Goal: Transaction & Acquisition: Purchase product/service

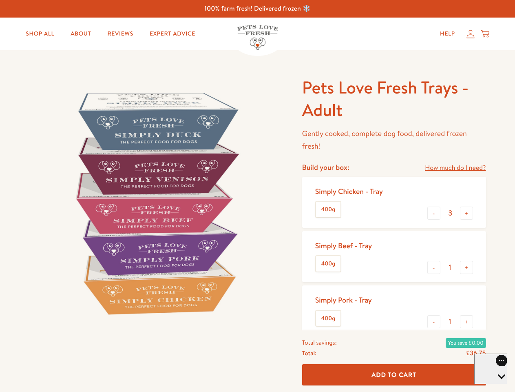
click at [257, 196] on img at bounding box center [155, 202] width 253 height 253
click at [455, 168] on link "How much do I need?" at bounding box center [455, 167] width 61 height 11
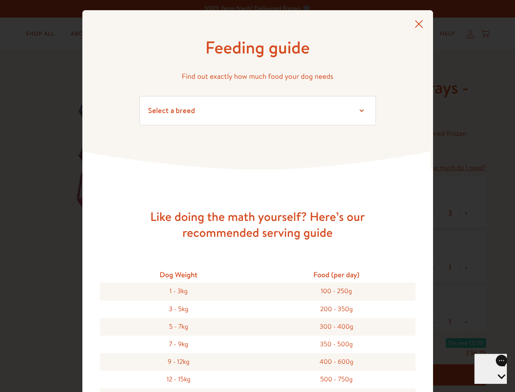
click at [434, 213] on div "Feeding guide Find out exactly how much food your dog needs Select a breed Affe…" at bounding box center [257, 196] width 515 height 392
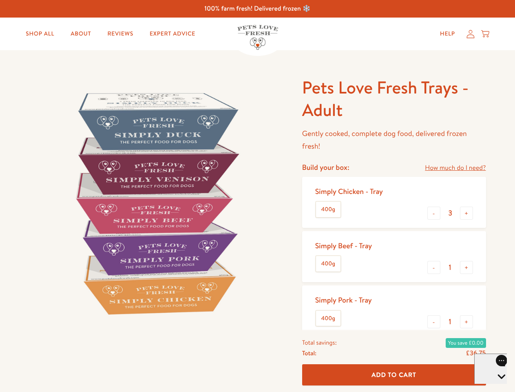
click at [467, 213] on button "+" at bounding box center [466, 212] width 13 height 13
type input "4"
click at [434, 267] on button "-" at bounding box center [433, 267] width 13 height 13
click at [467, 267] on button "+" at bounding box center [466, 267] width 13 height 13
type input "1"
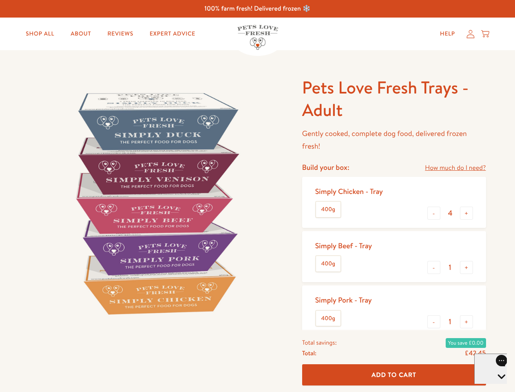
click at [434, 321] on button "-" at bounding box center [433, 321] width 13 height 13
click at [467, 321] on button "+" at bounding box center [466, 321] width 13 height 13
type input "1"
click at [394, 374] on span "Add To Cart" at bounding box center [394, 374] width 45 height 9
click at [498, 386] on icon "Open gorgias live chat" at bounding box center [502, 390] width 8 height 8
